Goal: Task Accomplishment & Management: Manage account settings

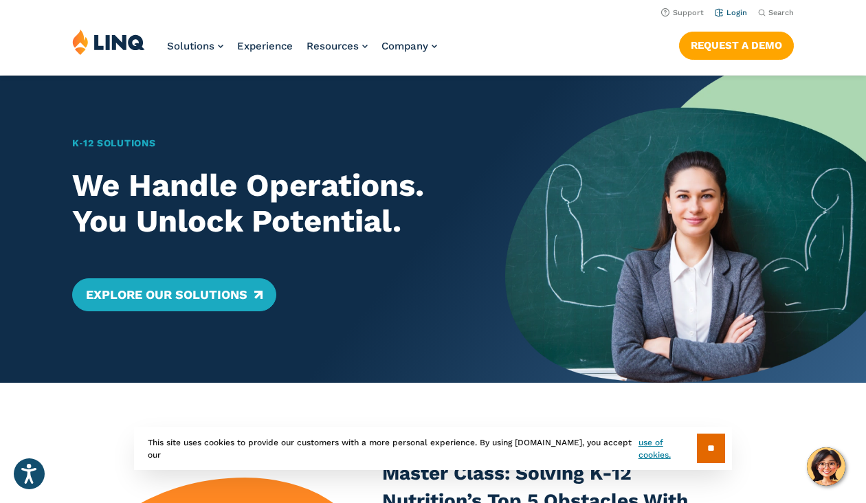
click at [731, 8] on link "Login" at bounding box center [731, 12] width 32 height 9
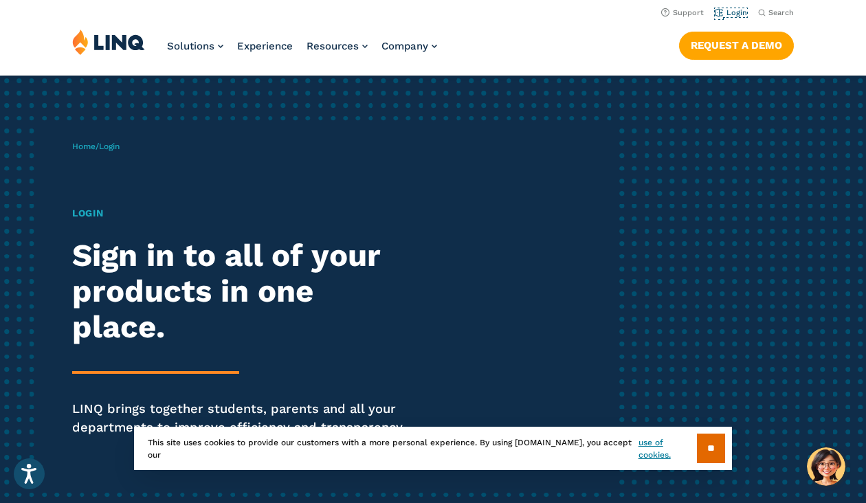
click at [731, 8] on link "Login" at bounding box center [731, 12] width 32 height 9
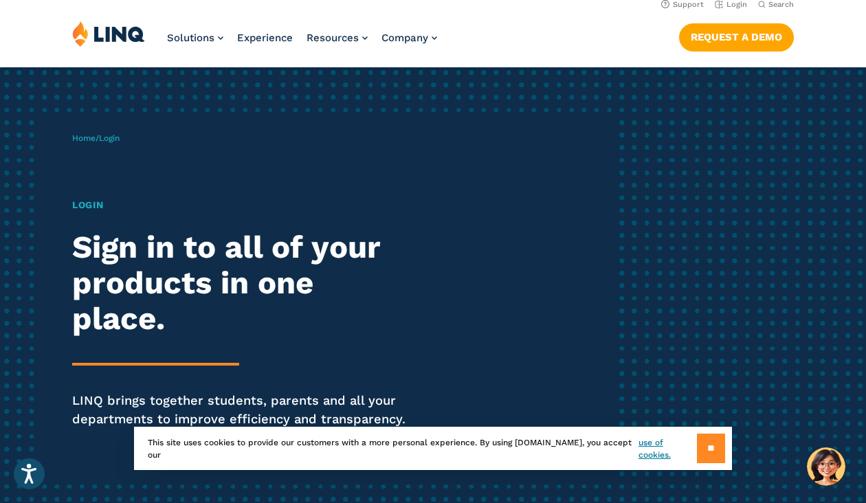
click at [700, 445] on input "**" at bounding box center [711, 449] width 28 height 30
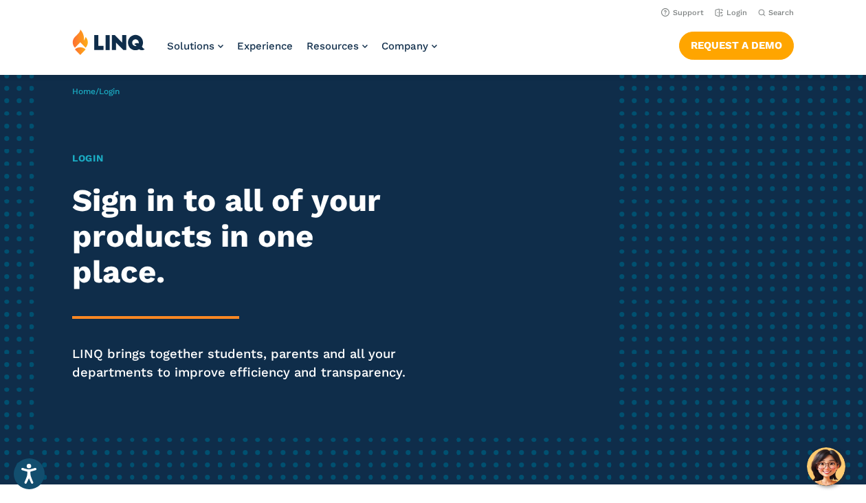
scroll to position [0, 0]
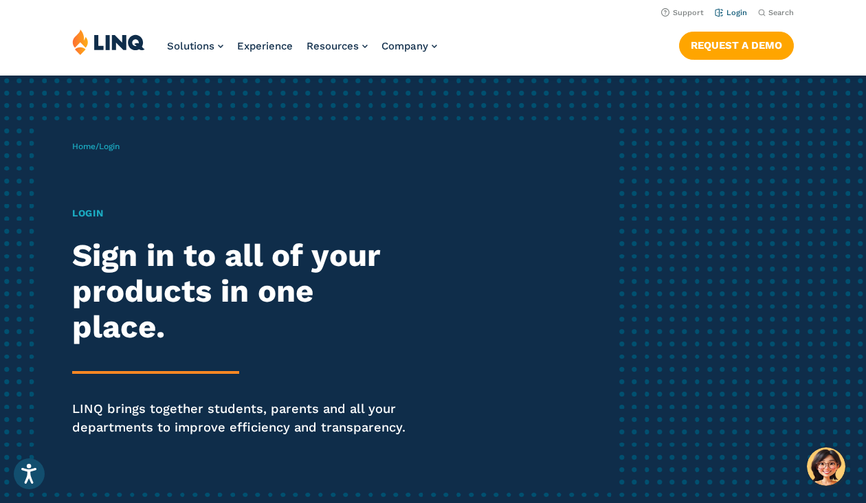
click at [732, 14] on link "Login" at bounding box center [731, 12] width 32 height 9
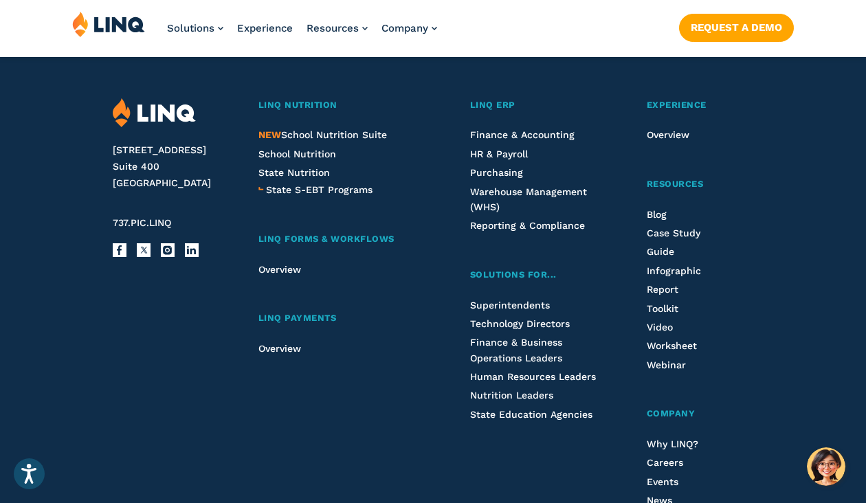
scroll to position [1719, 0]
